Goal: Share content: Share content

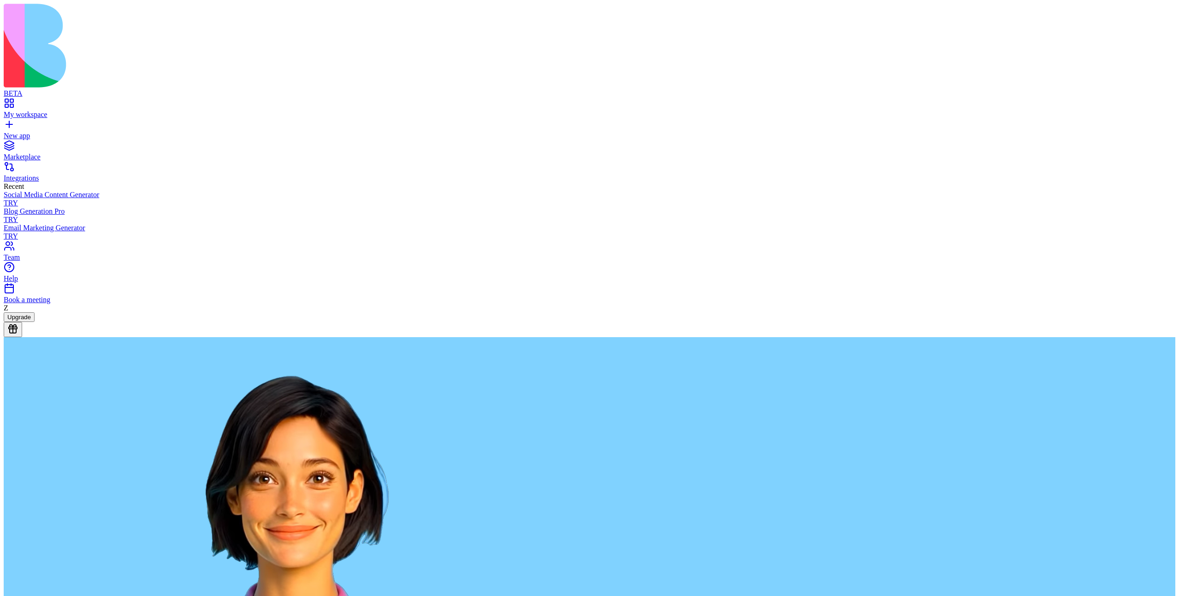
click at [22, 337] on button at bounding box center [13, 329] width 18 height 15
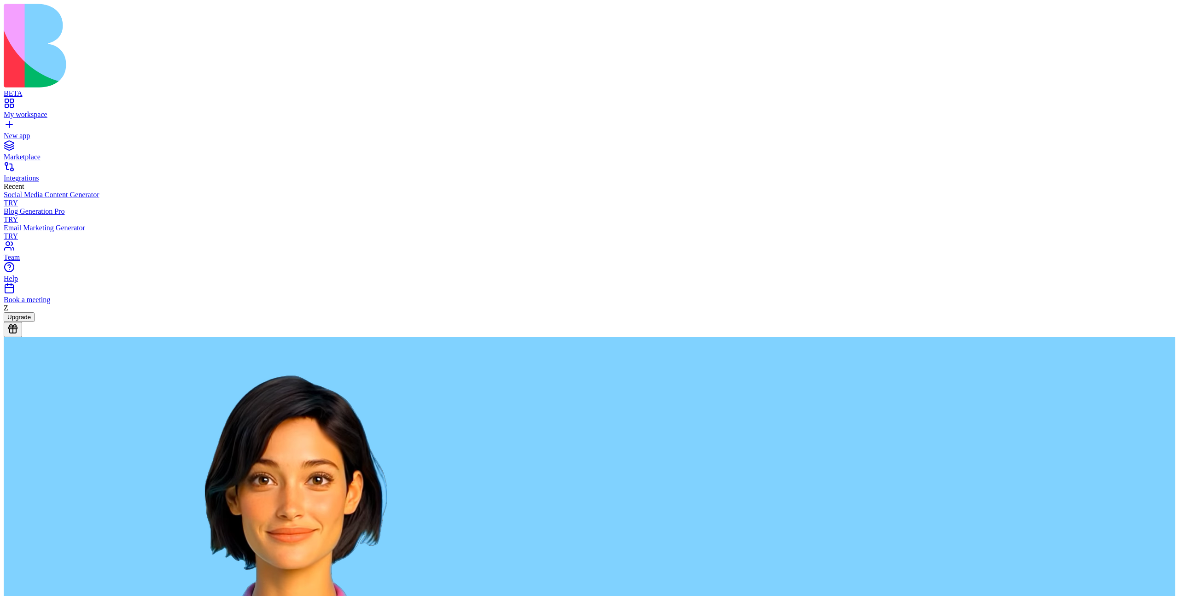
click at [22, 337] on button at bounding box center [13, 329] width 18 height 15
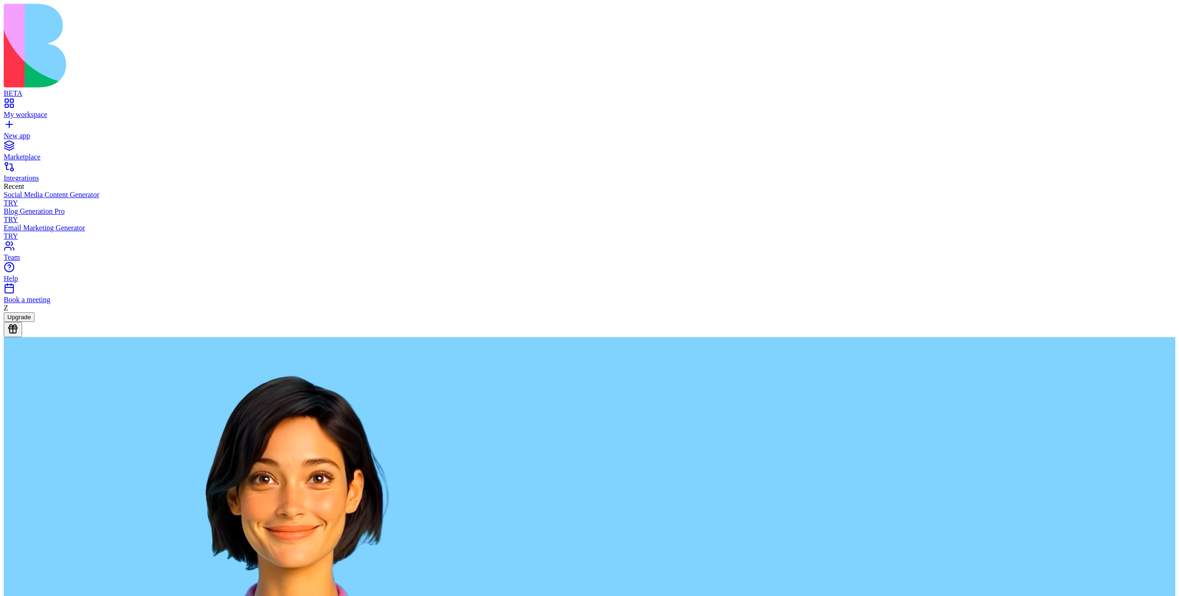
click at [22, 337] on button at bounding box center [13, 329] width 18 height 15
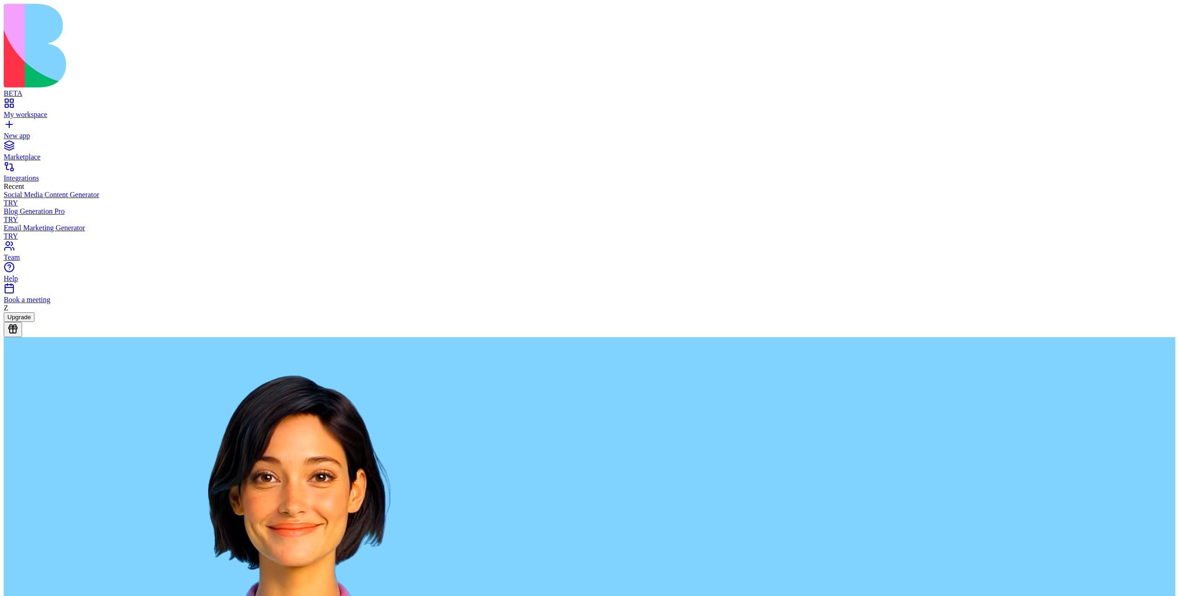
click at [22, 337] on button at bounding box center [13, 329] width 18 height 15
